Goal: Task Accomplishment & Management: Complete application form

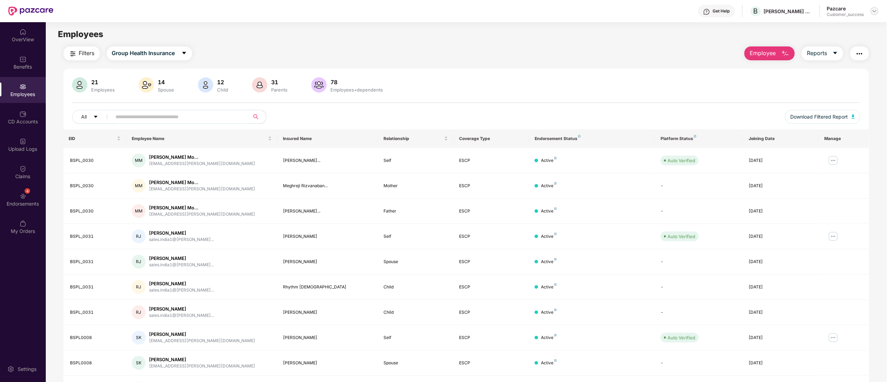
click at [873, 12] on img at bounding box center [874, 11] width 6 height 6
click at [827, 25] on div "Switch to partner view" at bounding box center [841, 28] width 90 height 14
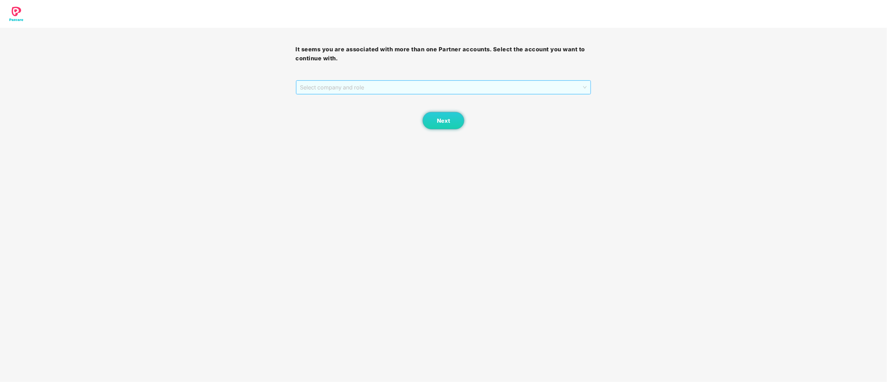
click at [325, 86] on span "Select company and role" at bounding box center [443, 87] width 287 height 13
click at [331, 111] on div "Pazcare - CUSTOMER_SUCCESS" at bounding box center [443, 112] width 287 height 8
click at [446, 119] on span "Next" at bounding box center [443, 120] width 13 height 7
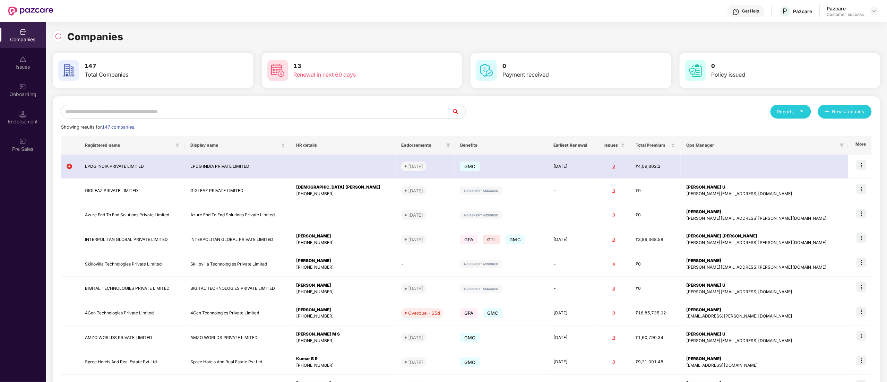
click at [87, 114] on input "text" at bounding box center [256, 112] width 391 height 14
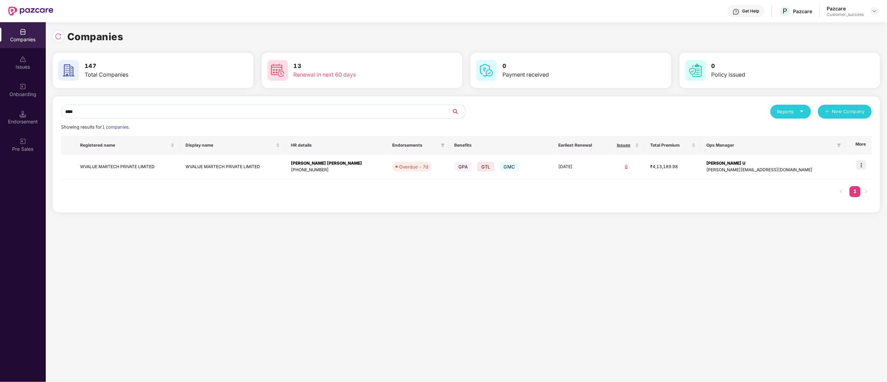
type input "****"
copy td "WVALUE MARTECH PRIVATE LIMITED"
drag, startPoint x: 173, startPoint y: 170, endPoint x: 198, endPoint y: 144, distance: 36.5
click at [161, 153] on table "Registered name Display name HR details Endorsements Benefits Earliest Renewal …" at bounding box center [466, 157] width 810 height 43
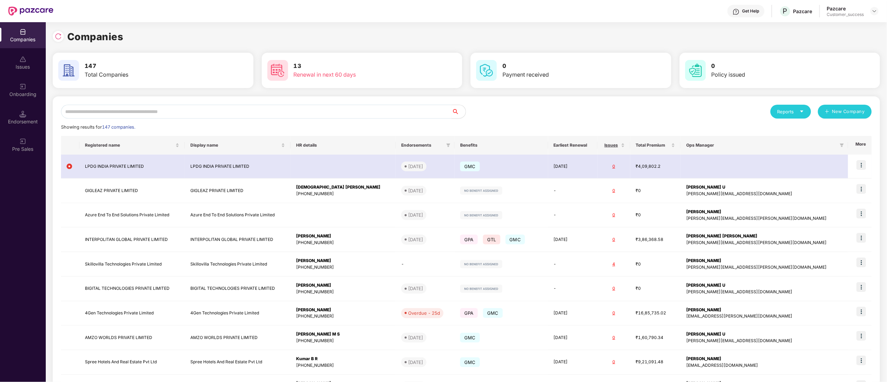
click at [92, 112] on input "text" at bounding box center [256, 112] width 391 height 14
paste input "**********"
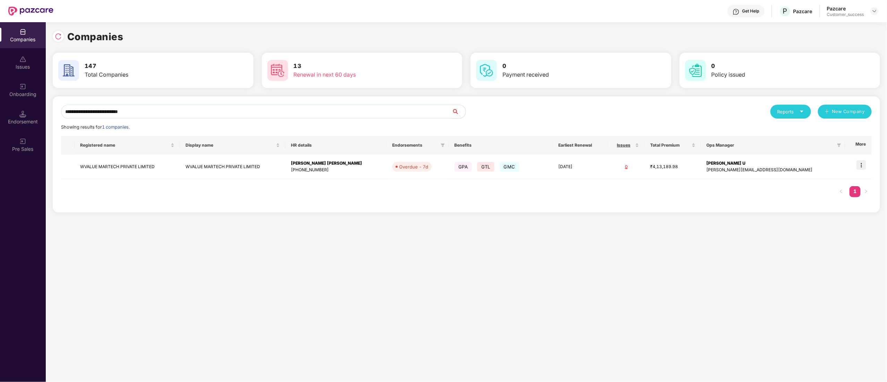
type input "**********"
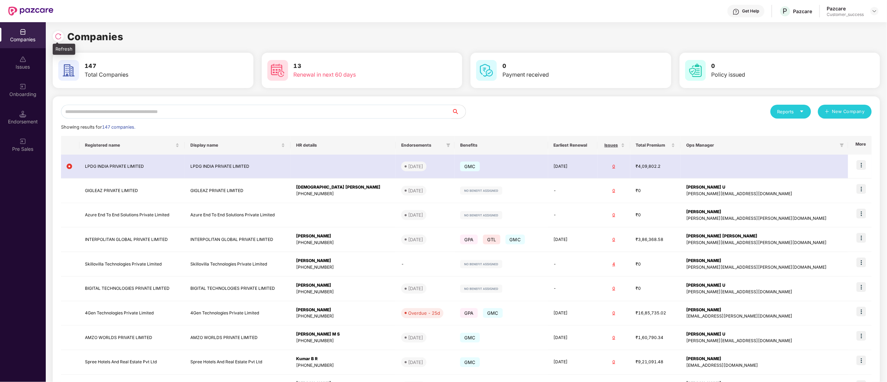
click at [59, 36] on img at bounding box center [58, 36] width 7 height 7
click at [62, 38] on div at bounding box center [58, 36] width 11 height 11
click at [137, 114] on input "text" at bounding box center [256, 112] width 391 height 14
paste input "**********"
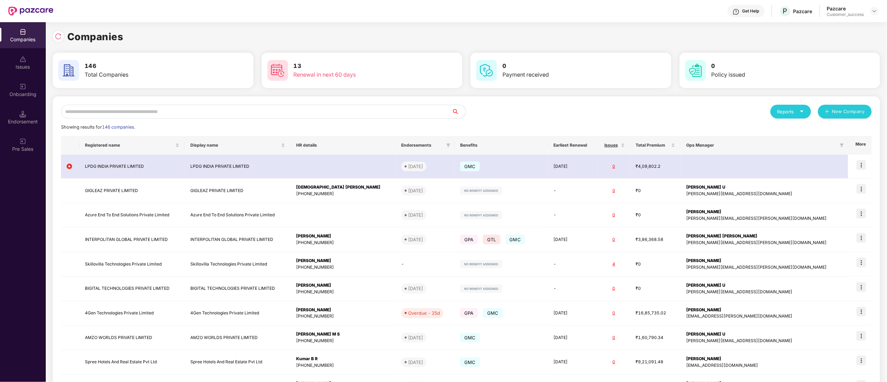
type input "**********"
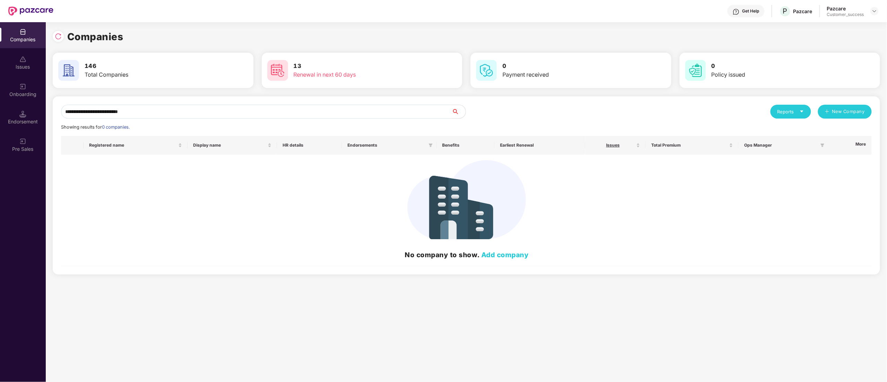
drag, startPoint x: 226, startPoint y: 114, endPoint x: 110, endPoint y: 114, distance: 116.8
click at [0, 114] on div "**********" at bounding box center [443, 202] width 887 height 360
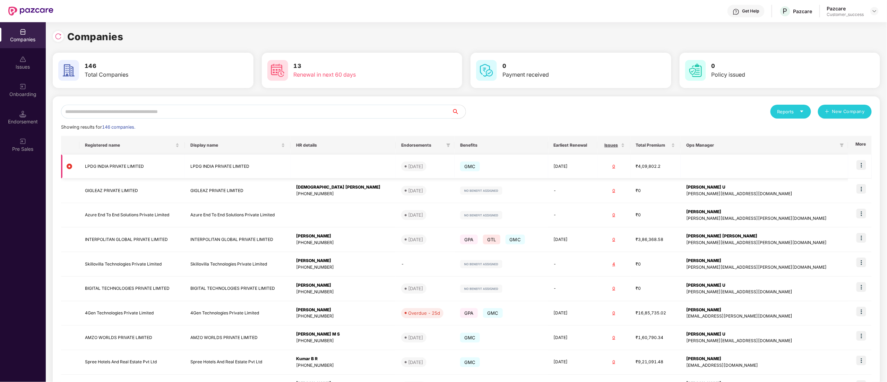
click at [865, 166] on img at bounding box center [861, 165] width 10 height 10
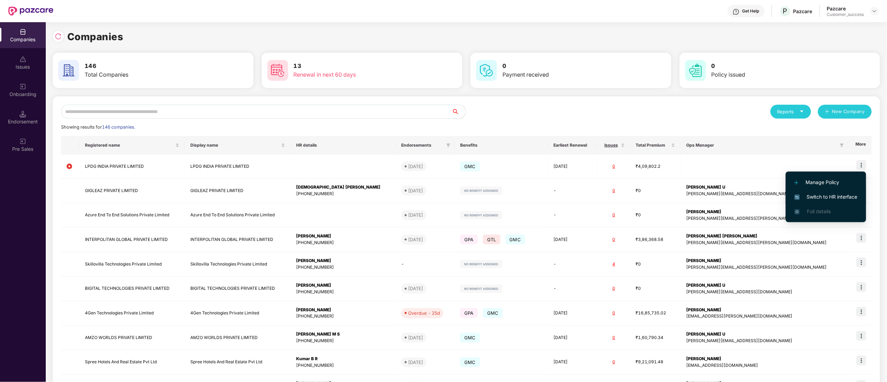
click at [849, 194] on span "Switch to HR interface" at bounding box center [825, 197] width 63 height 8
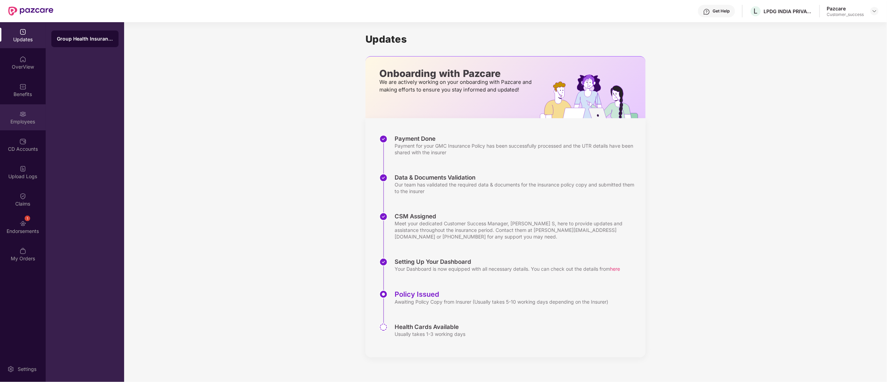
click at [21, 115] on img at bounding box center [22, 114] width 7 height 7
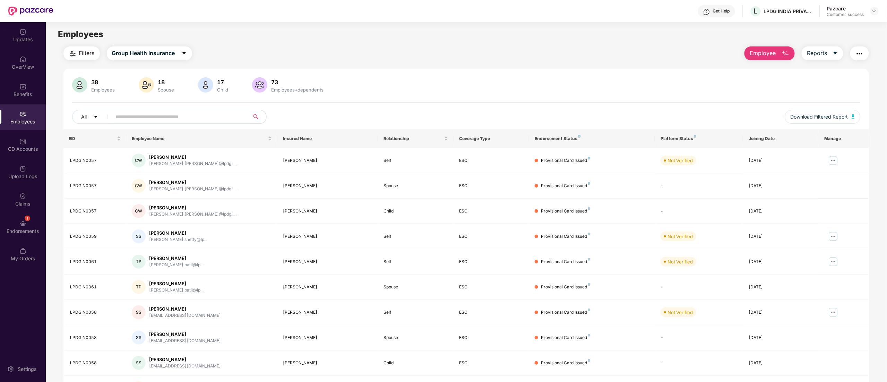
click at [163, 116] on input "text" at bounding box center [178, 117] width 124 height 10
click at [17, 91] on div "Benefits" at bounding box center [23, 94] width 46 height 7
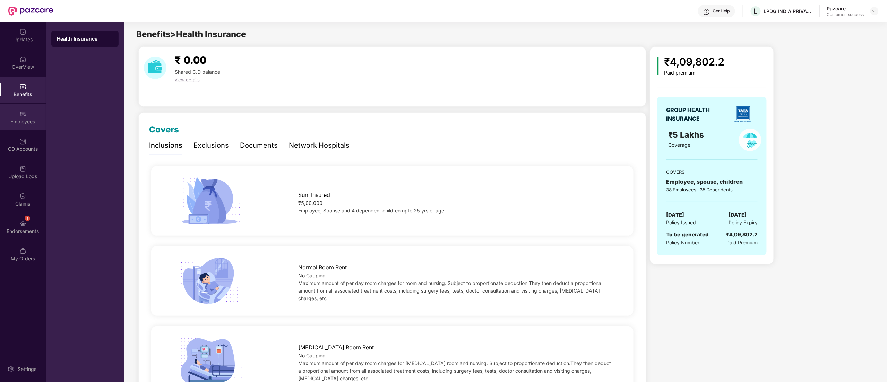
click at [17, 116] on div "Employees" at bounding box center [23, 117] width 46 height 26
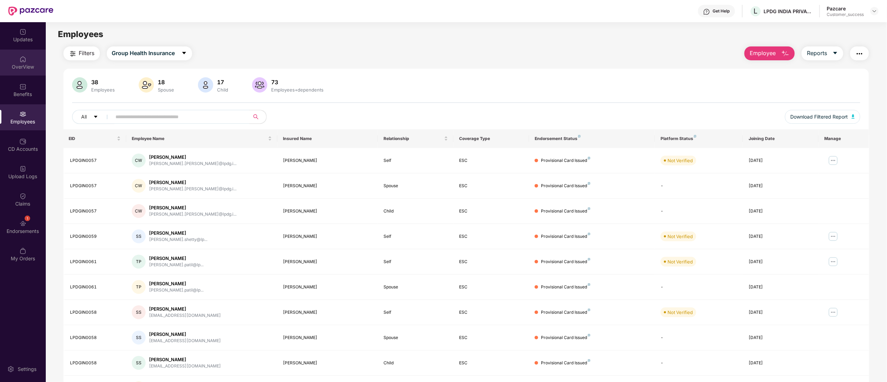
click at [21, 53] on div "OverView" at bounding box center [23, 63] width 46 height 26
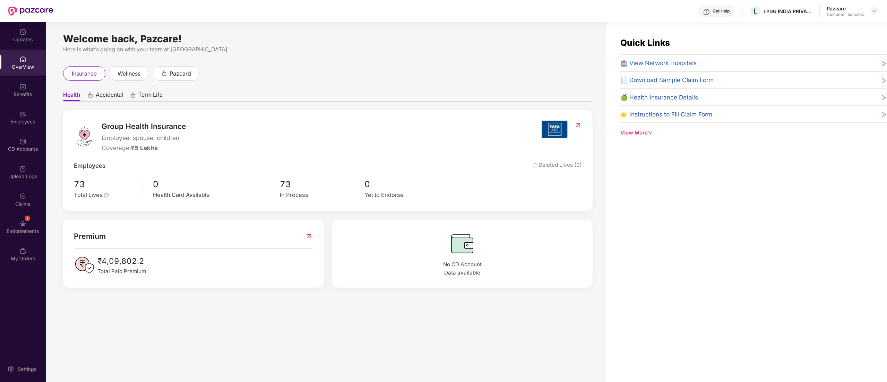
click at [650, 134] on icon "down" at bounding box center [649, 132] width 5 height 5
click at [15, 79] on div "Benefits" at bounding box center [23, 90] width 46 height 26
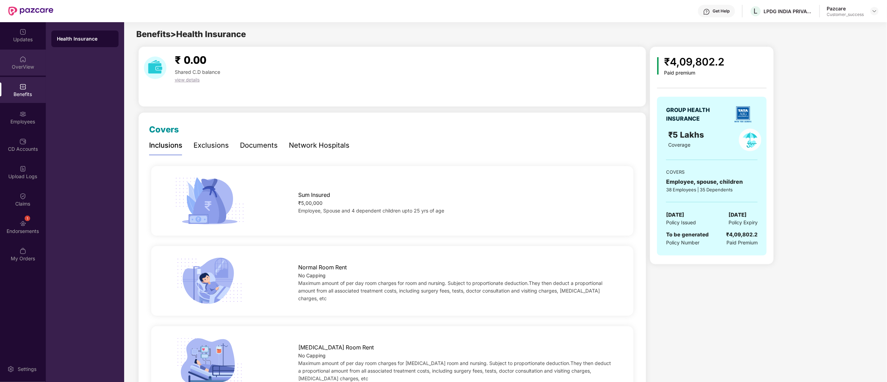
click at [21, 67] on div "OverView" at bounding box center [23, 66] width 46 height 7
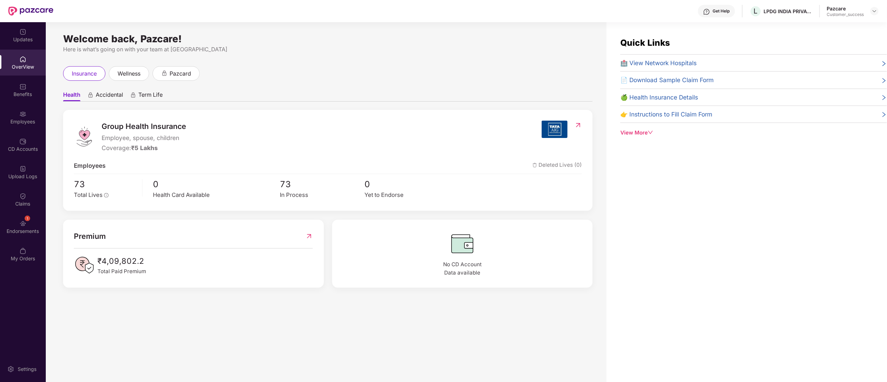
click at [645, 62] on span "🏥 View Network Hospitals" at bounding box center [658, 62] width 76 height 9
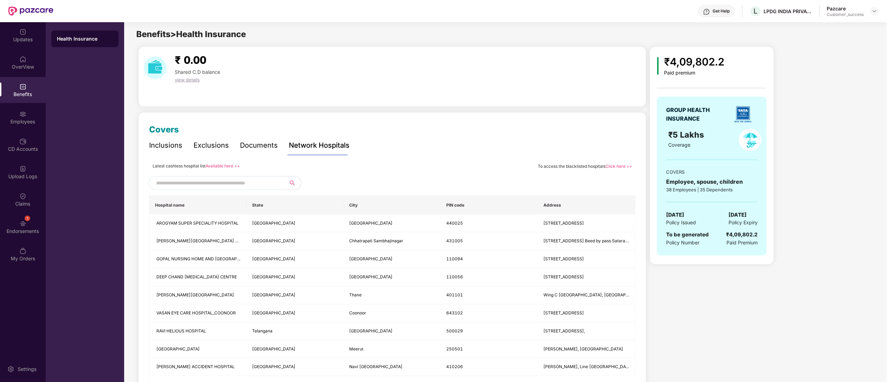
click at [218, 166] on link "Available here >>" at bounding box center [223, 165] width 34 height 5
click at [20, 108] on div "Employees" at bounding box center [23, 117] width 46 height 26
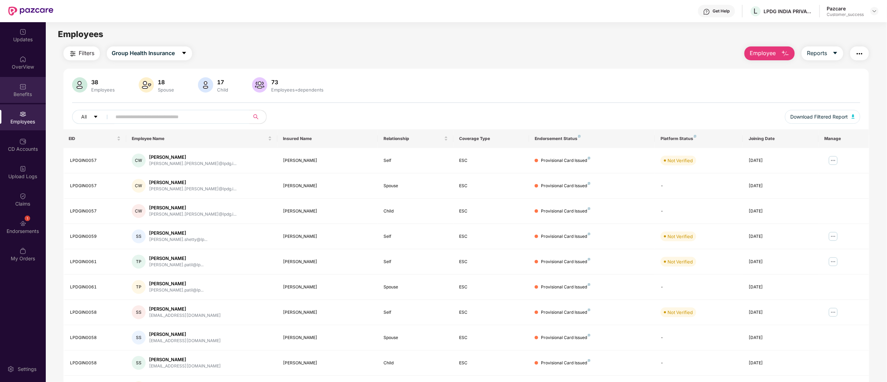
click at [21, 87] on img at bounding box center [22, 86] width 7 height 7
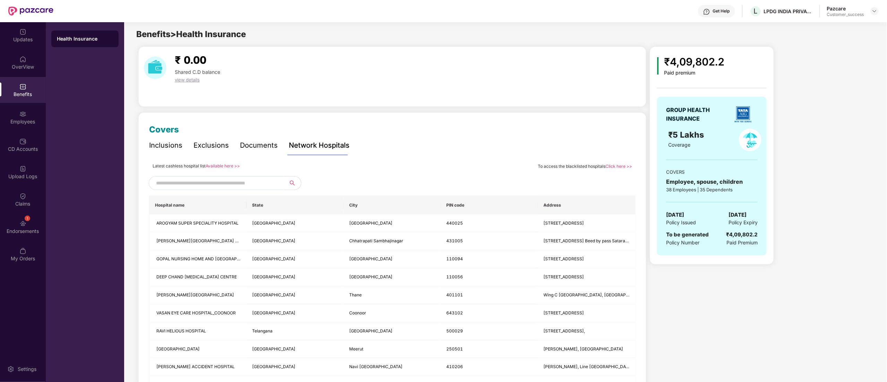
click at [19, 95] on div "Benefits" at bounding box center [23, 94] width 46 height 7
drag, startPoint x: 153, startPoint y: 141, endPoint x: 155, endPoint y: 145, distance: 4.2
click at [153, 141] on div "Inclusions" at bounding box center [165, 145] width 33 height 11
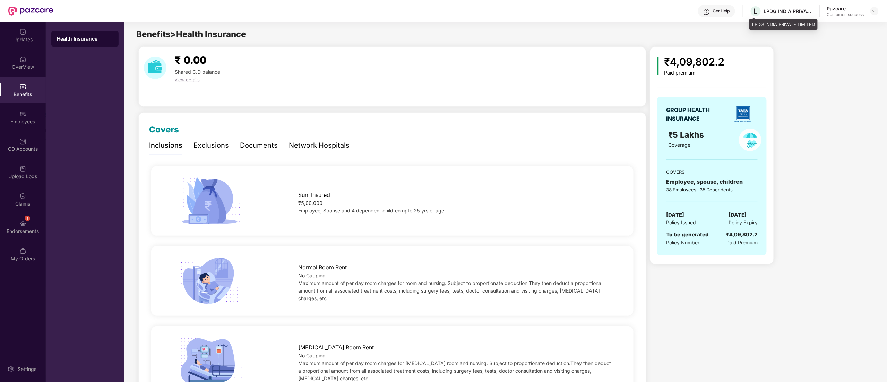
click at [770, 9] on div "LPDG INDIA PRIVATE LIMITED" at bounding box center [788, 11] width 49 height 7
click at [756, 22] on div "LPDG INDIA PRIVATE LIMITED" at bounding box center [783, 24] width 68 height 11
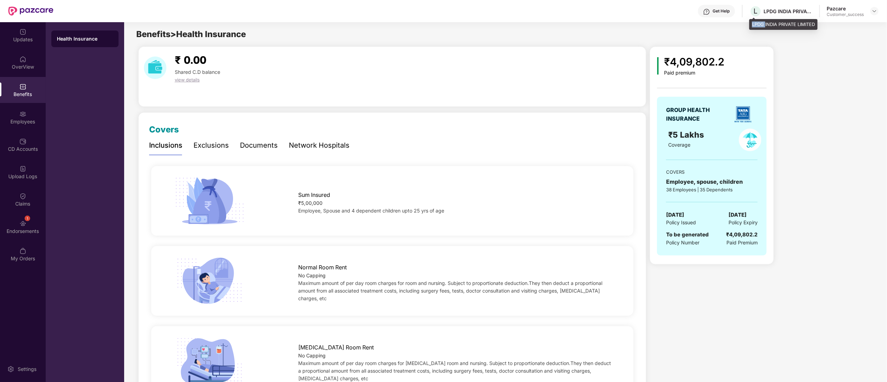
click at [756, 22] on div "LPDG INDIA PRIVATE LIMITED" at bounding box center [783, 24] width 68 height 11
click at [872, 12] on img at bounding box center [874, 11] width 6 height 6
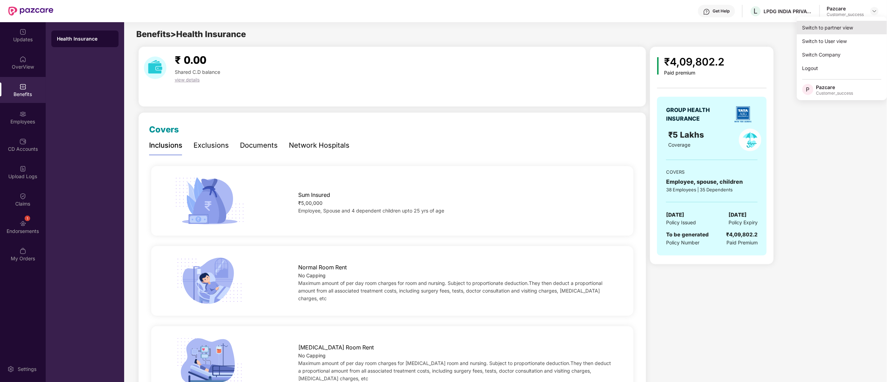
click at [851, 22] on div "Switch to partner view" at bounding box center [841, 28] width 90 height 14
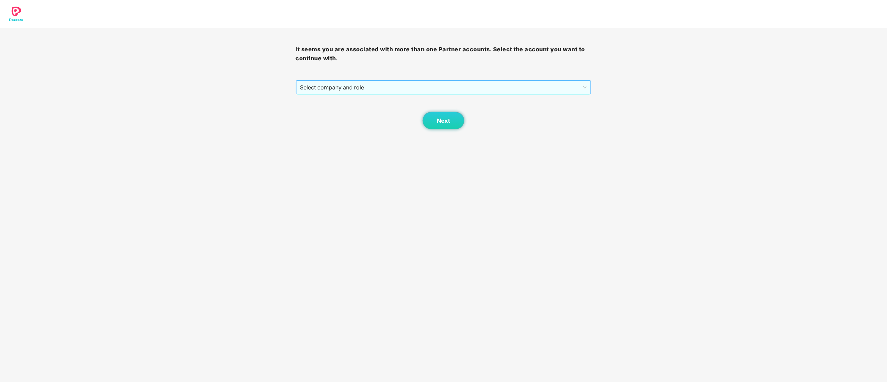
click at [358, 90] on span "Select company and role" at bounding box center [443, 87] width 287 height 13
click at [340, 110] on div "Pazcare - CUSTOMER_SUCCESS" at bounding box center [443, 112] width 287 height 8
click at [446, 120] on span "Next" at bounding box center [443, 120] width 13 height 7
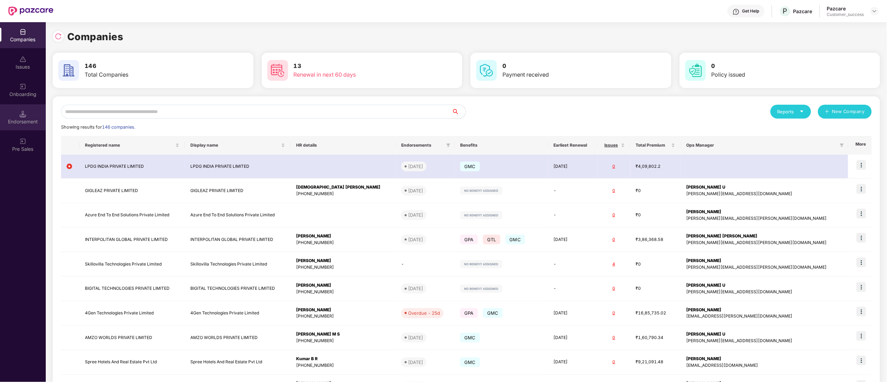
click at [23, 114] on img at bounding box center [22, 114] width 7 height 7
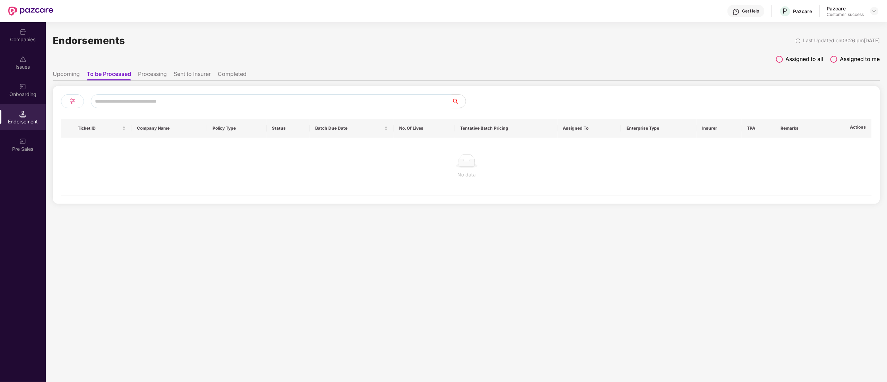
click at [22, 90] on div "Onboarding" at bounding box center [23, 90] width 46 height 26
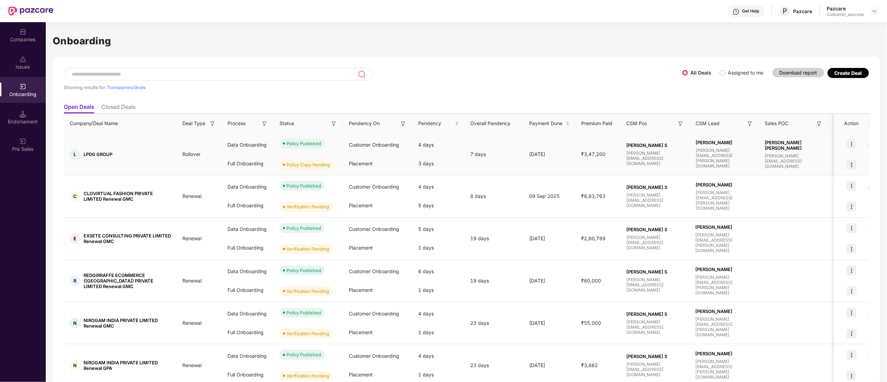
click at [852, 144] on img at bounding box center [851, 144] width 10 height 10
click at [819, 163] on span "View Document" at bounding box center [823, 162] width 50 height 8
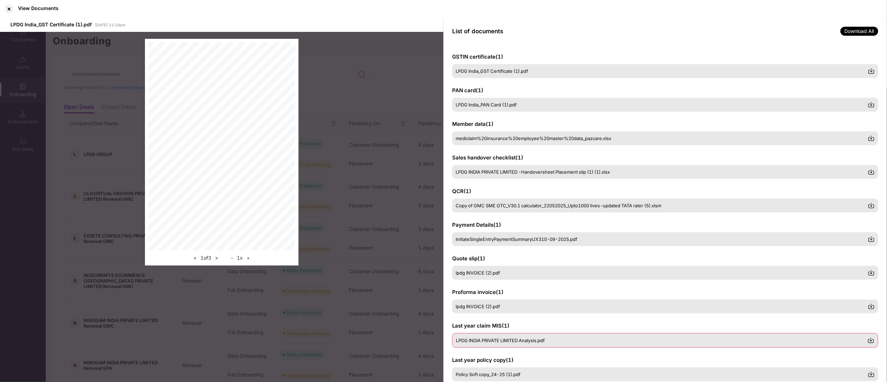
click at [508, 342] on span "LPDG INDIA PRIVATE LIMITED Analysis.pdf" at bounding box center [500, 341] width 89 height 6
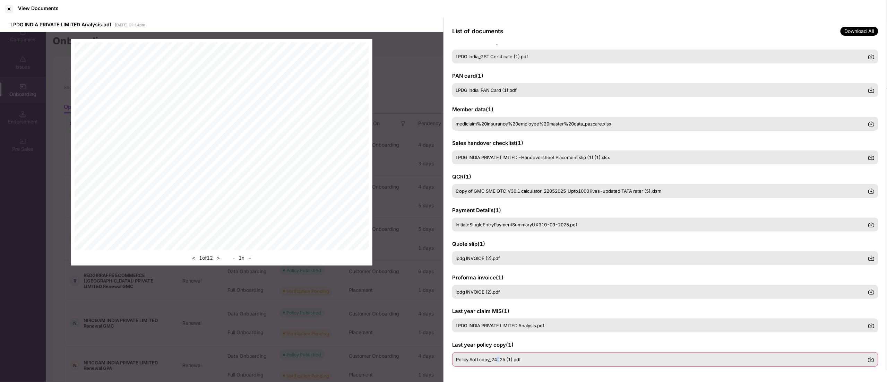
click at [500, 352] on div "Last year policy copy ( 1 ) Policy Soft copy_24-25 (1).pdf" at bounding box center [665, 354] width 426 height 26
click at [500, 358] on span "Policy Soft copy_24-25 (1).pdf" at bounding box center [488, 359] width 65 height 6
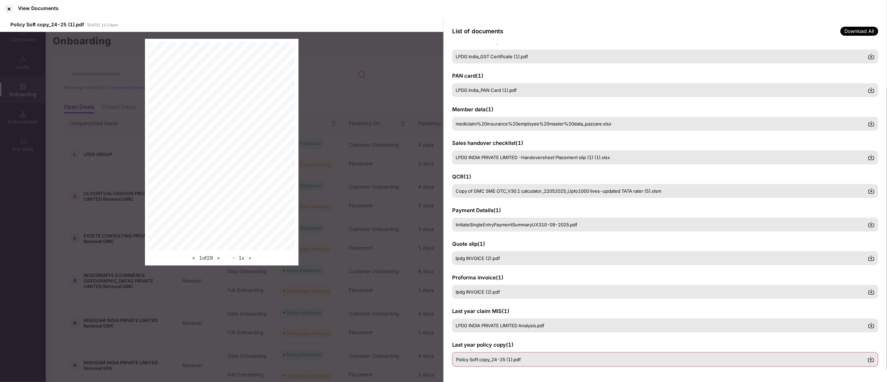
scroll to position [16, 0]
click at [870, 360] on img at bounding box center [870, 358] width 7 height 7
click at [488, 159] on div "LPDG INDIA PRIVATE LIMITED -Handoversheet Placement slip (1) (1).xlsx" at bounding box center [665, 156] width 426 height 15
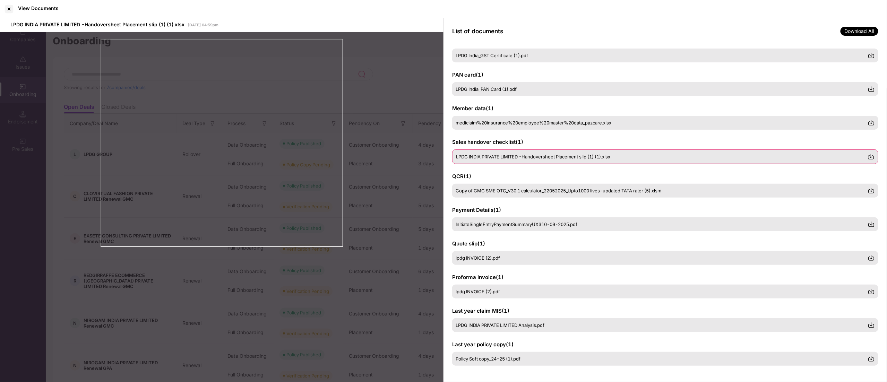
click at [873, 156] on img at bounding box center [870, 156] width 7 height 7
click at [490, 191] on span "Copy of GMC SME OTC_V30.1 calculator_22052025_Upto1000 lives-updated TATA rater…" at bounding box center [559, 191] width 206 height 6
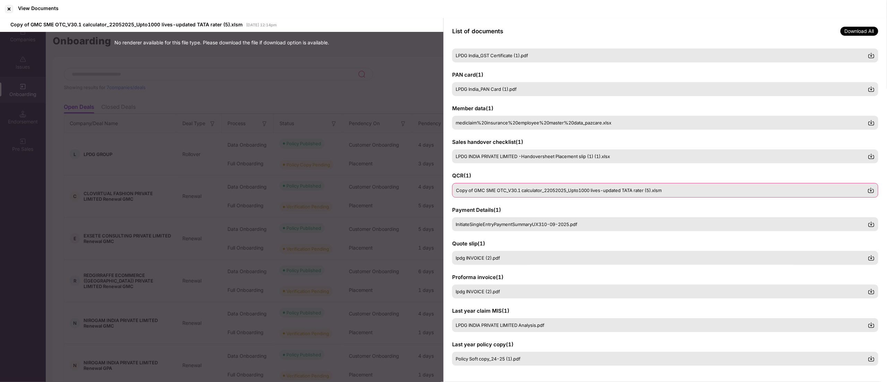
click at [869, 192] on img at bounding box center [870, 190] width 7 height 7
click at [5, 4] on div at bounding box center [8, 8] width 11 height 11
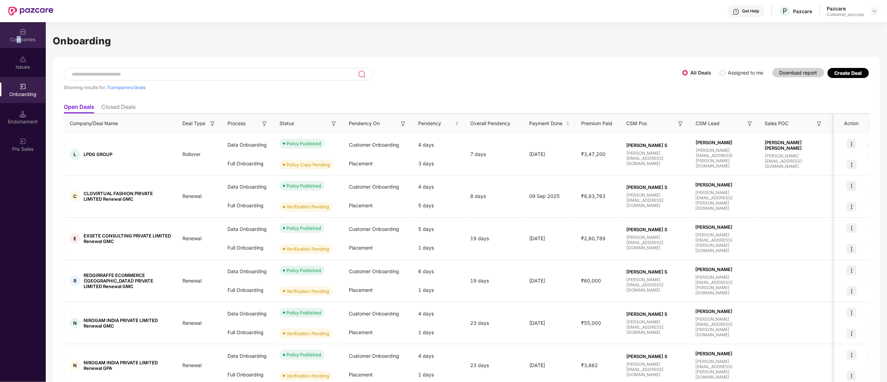
click at [20, 43] on div "Companies" at bounding box center [23, 35] width 46 height 26
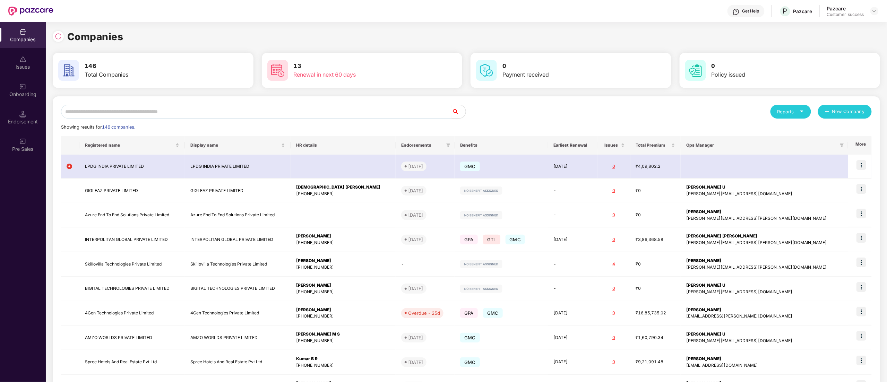
click at [101, 110] on input "text" at bounding box center [256, 112] width 391 height 14
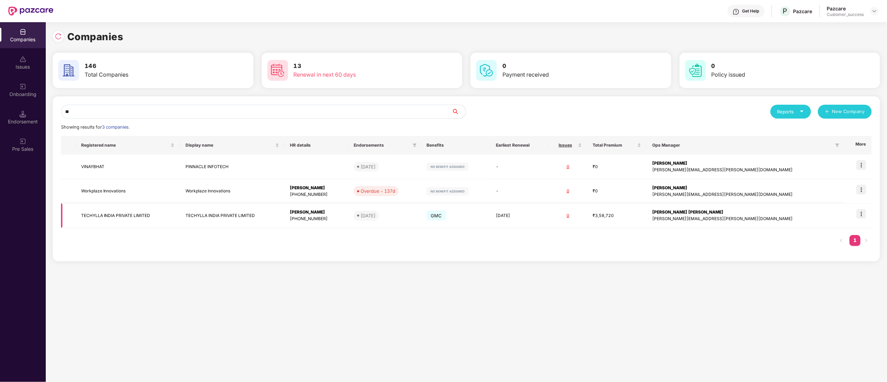
type input "**"
click at [864, 214] on img at bounding box center [861, 214] width 10 height 10
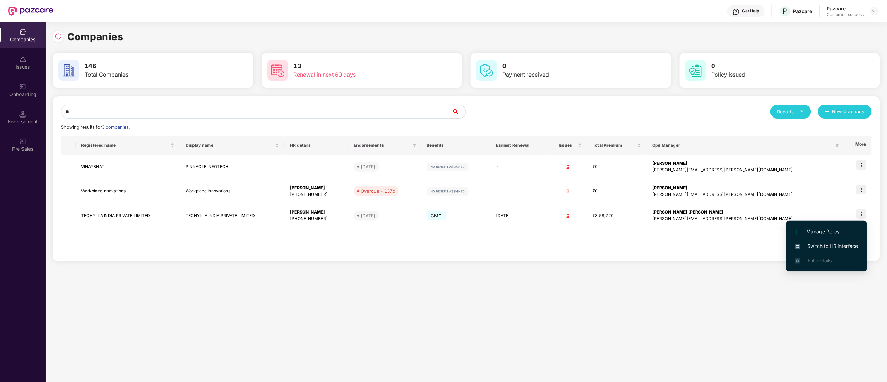
click at [830, 249] on span "Switch to HR interface" at bounding box center [826, 246] width 63 height 8
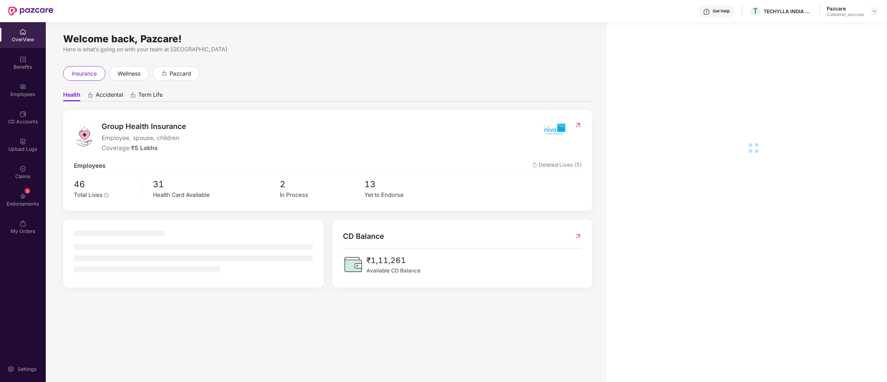
click at [17, 71] on div "Benefits" at bounding box center [23, 63] width 46 height 26
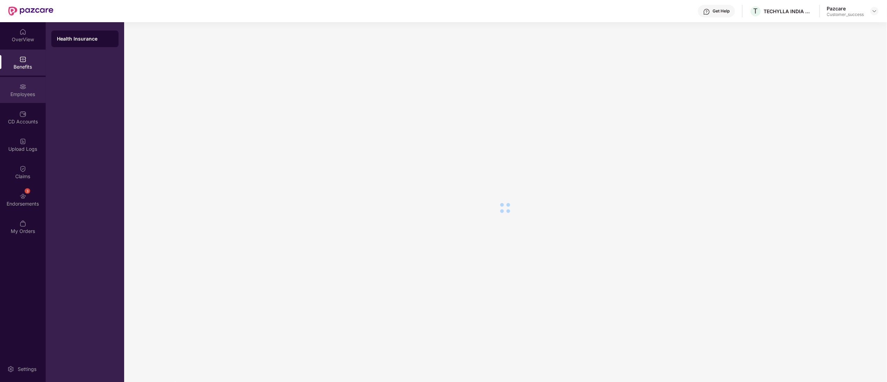
click at [17, 97] on div "Employees" at bounding box center [23, 94] width 46 height 7
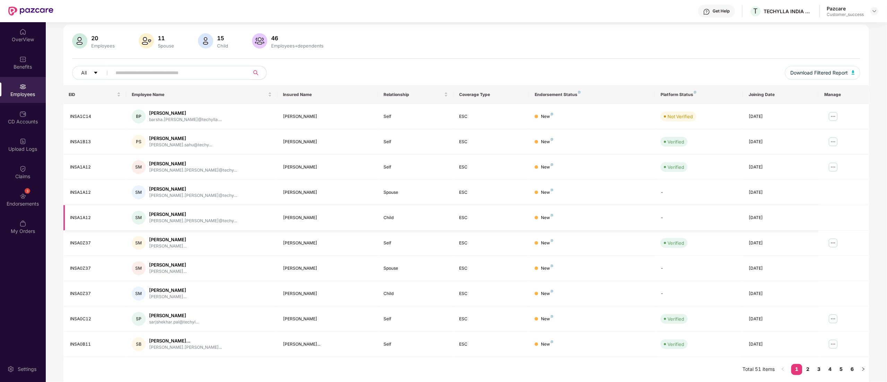
scroll to position [0, 0]
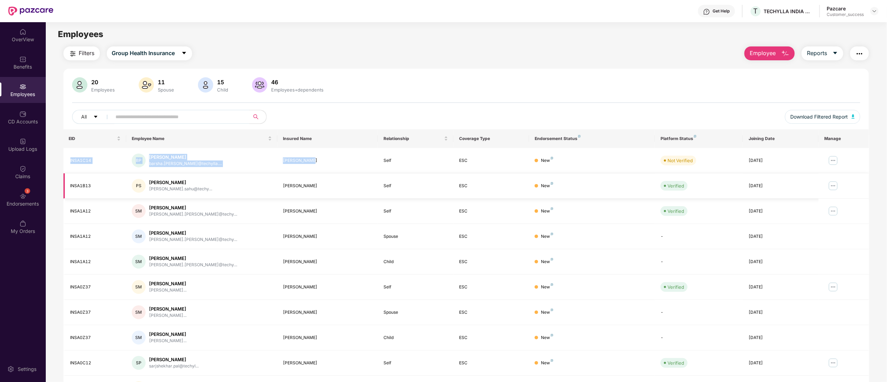
drag, startPoint x: 67, startPoint y: 151, endPoint x: 354, endPoint y: 177, distance: 288.2
click at [331, 160] on tr "INSA1C14 BP BARSHA PATRA barsha.patra@techylla.... BARSHA PATRA Self ESC New No…" at bounding box center [465, 160] width 805 height 25
click at [350, 180] on td "Pritiranjan Sahu" at bounding box center [327, 185] width 101 height 25
click at [24, 198] on img at bounding box center [22, 196] width 7 height 7
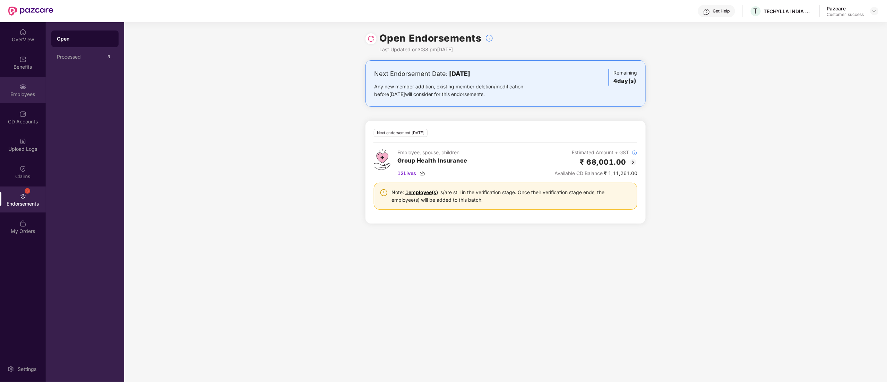
click at [25, 85] on img at bounding box center [22, 86] width 7 height 7
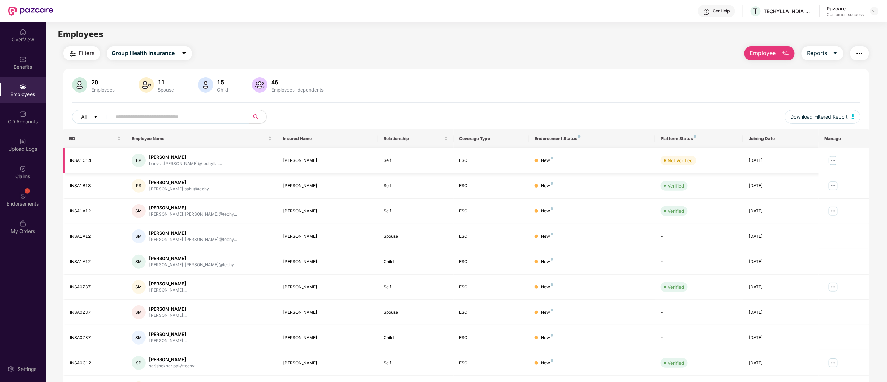
click at [835, 163] on img at bounding box center [832, 160] width 11 height 11
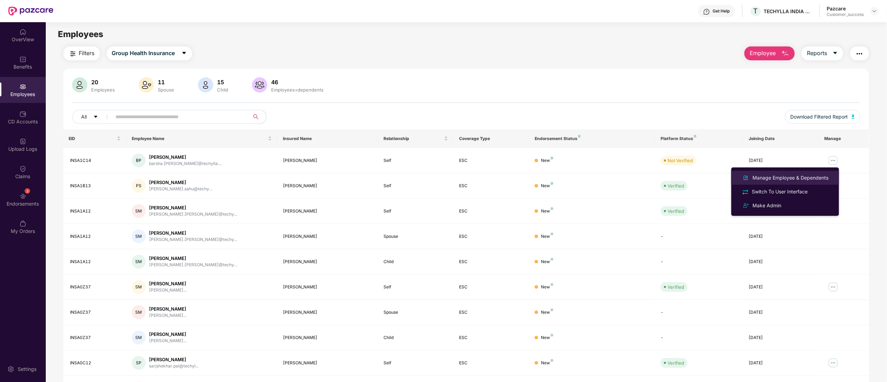
click at [793, 173] on li "Manage Employee & Dependents" at bounding box center [785, 178] width 108 height 14
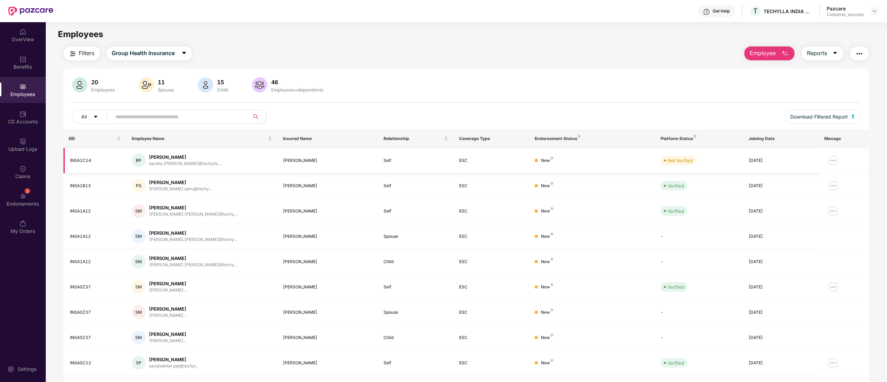
click at [829, 159] on img at bounding box center [832, 160] width 11 height 11
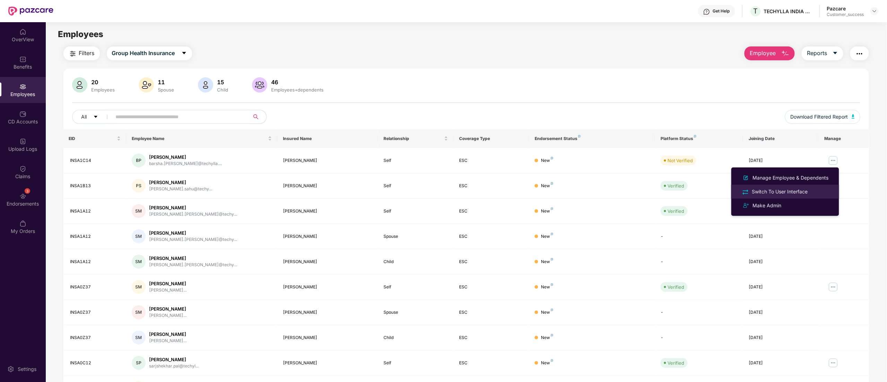
click at [787, 193] on div "Switch To User Interface" at bounding box center [779, 192] width 59 height 8
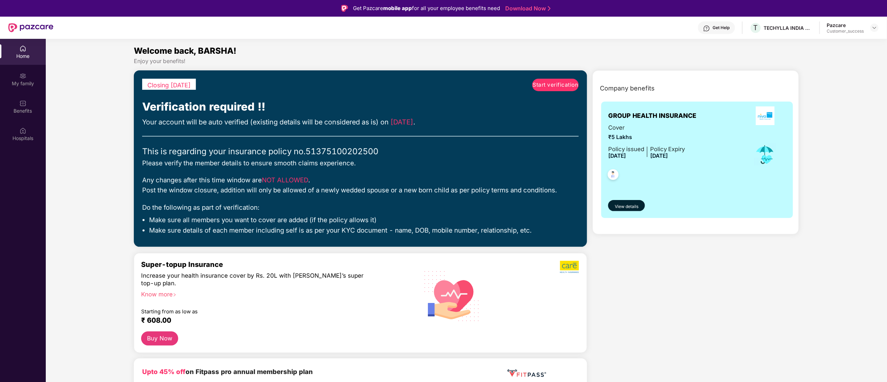
click at [565, 87] on span "Start verification" at bounding box center [555, 85] width 45 height 8
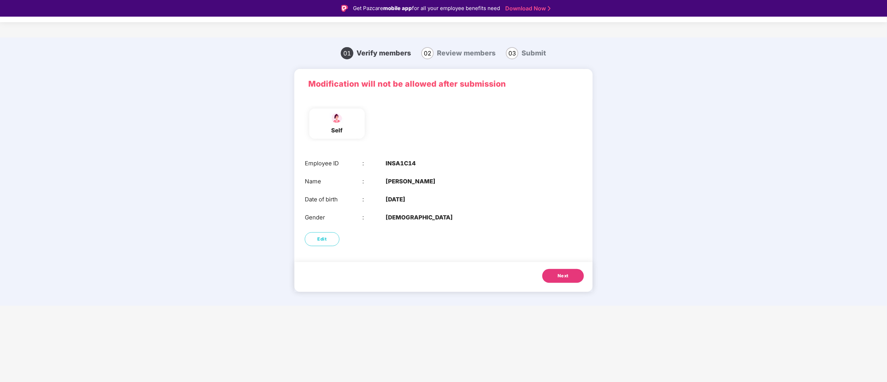
click at [566, 273] on span "Next" at bounding box center [562, 275] width 11 height 7
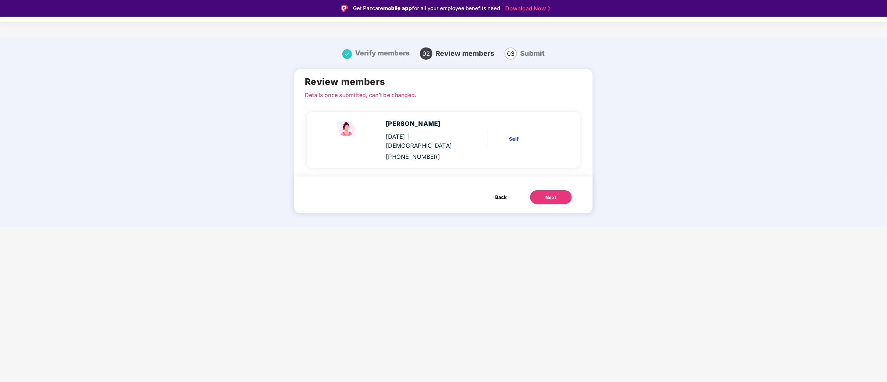
scroll to position [17, 0]
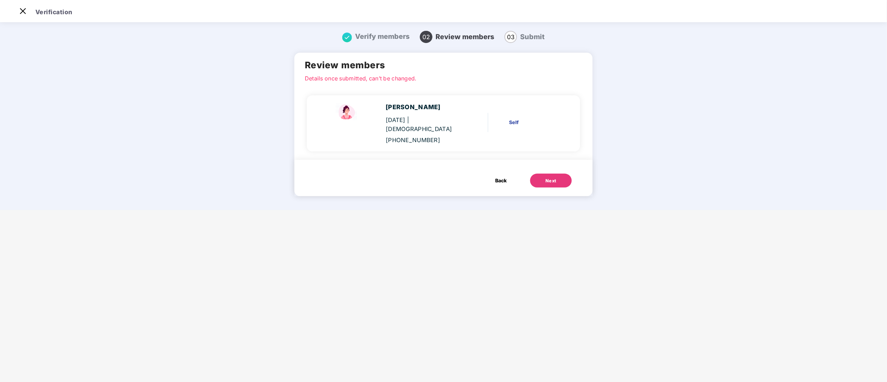
click at [547, 177] on div "Next" at bounding box center [550, 180] width 11 height 7
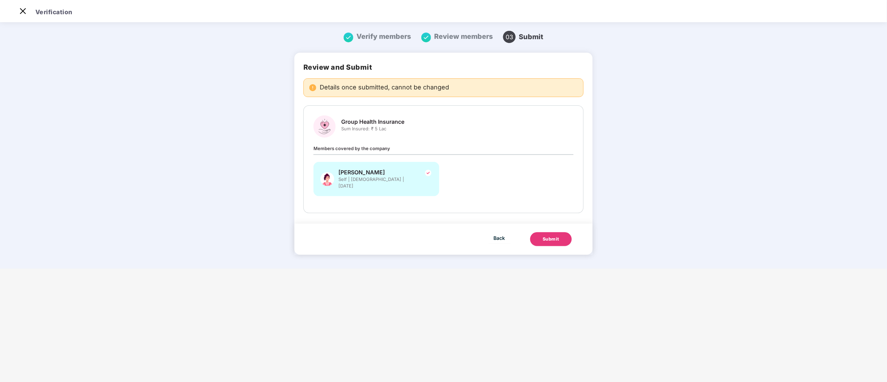
scroll to position [0, 0]
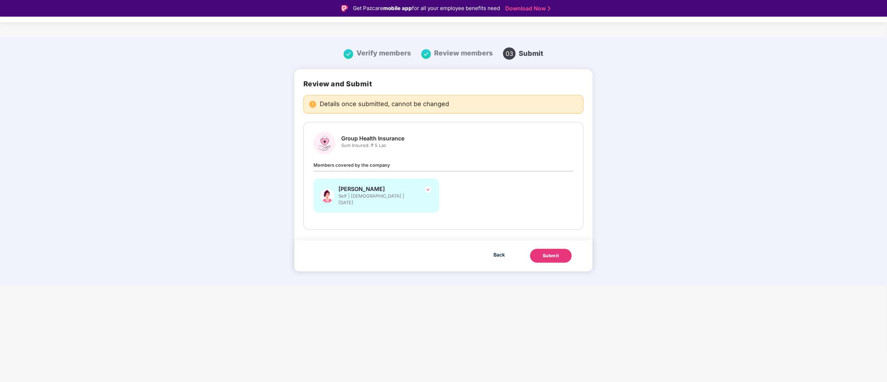
click at [551, 254] on button "Submit" at bounding box center [551, 256] width 42 height 14
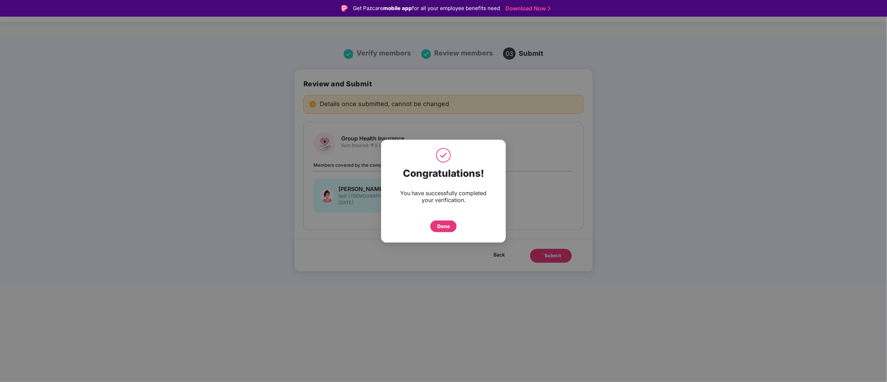
click at [440, 226] on div "Done" at bounding box center [443, 227] width 12 height 8
